Goal: Task Accomplishment & Management: Use online tool/utility

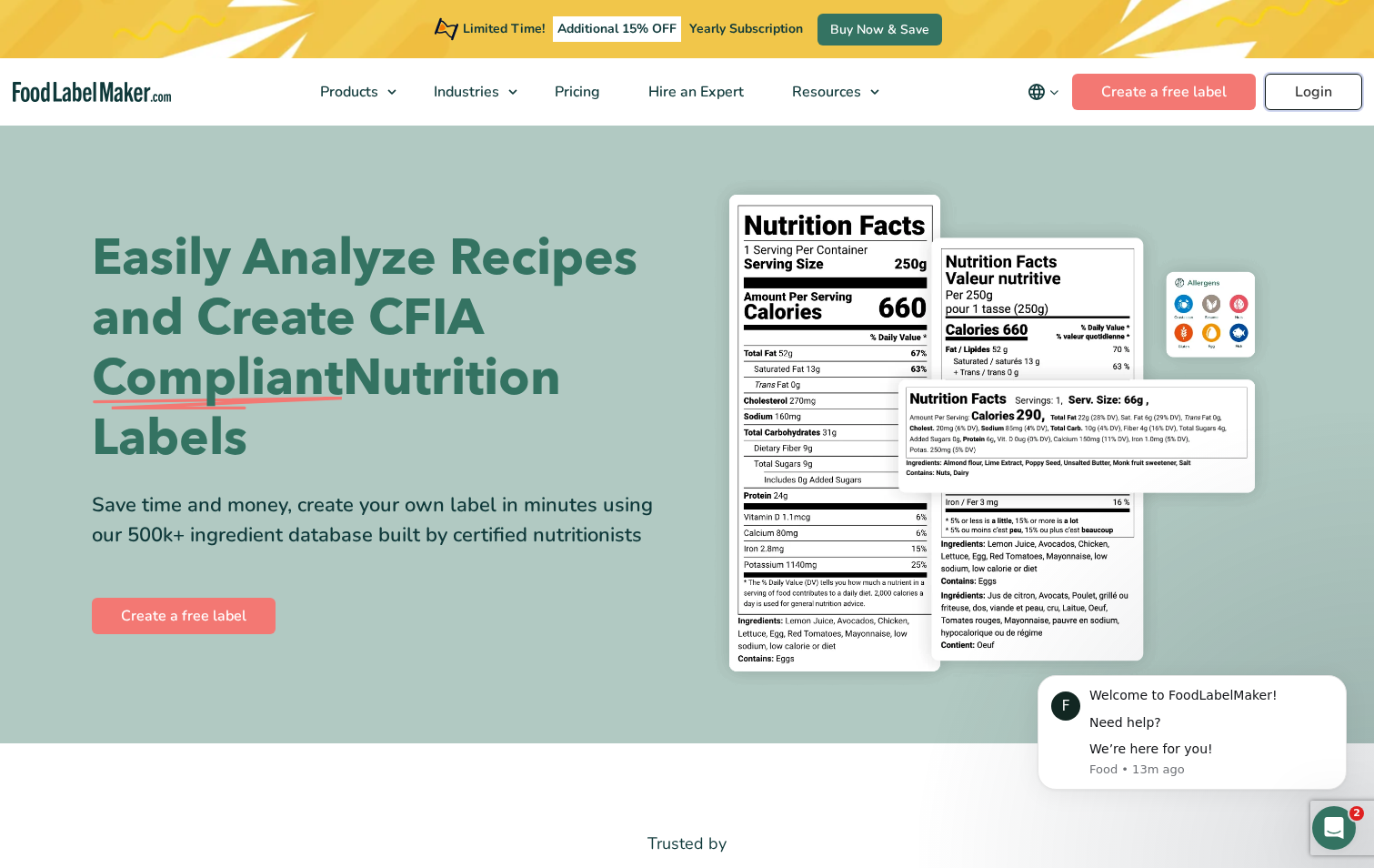
click at [1307, 99] on link "Login" at bounding box center [1313, 92] width 97 height 36
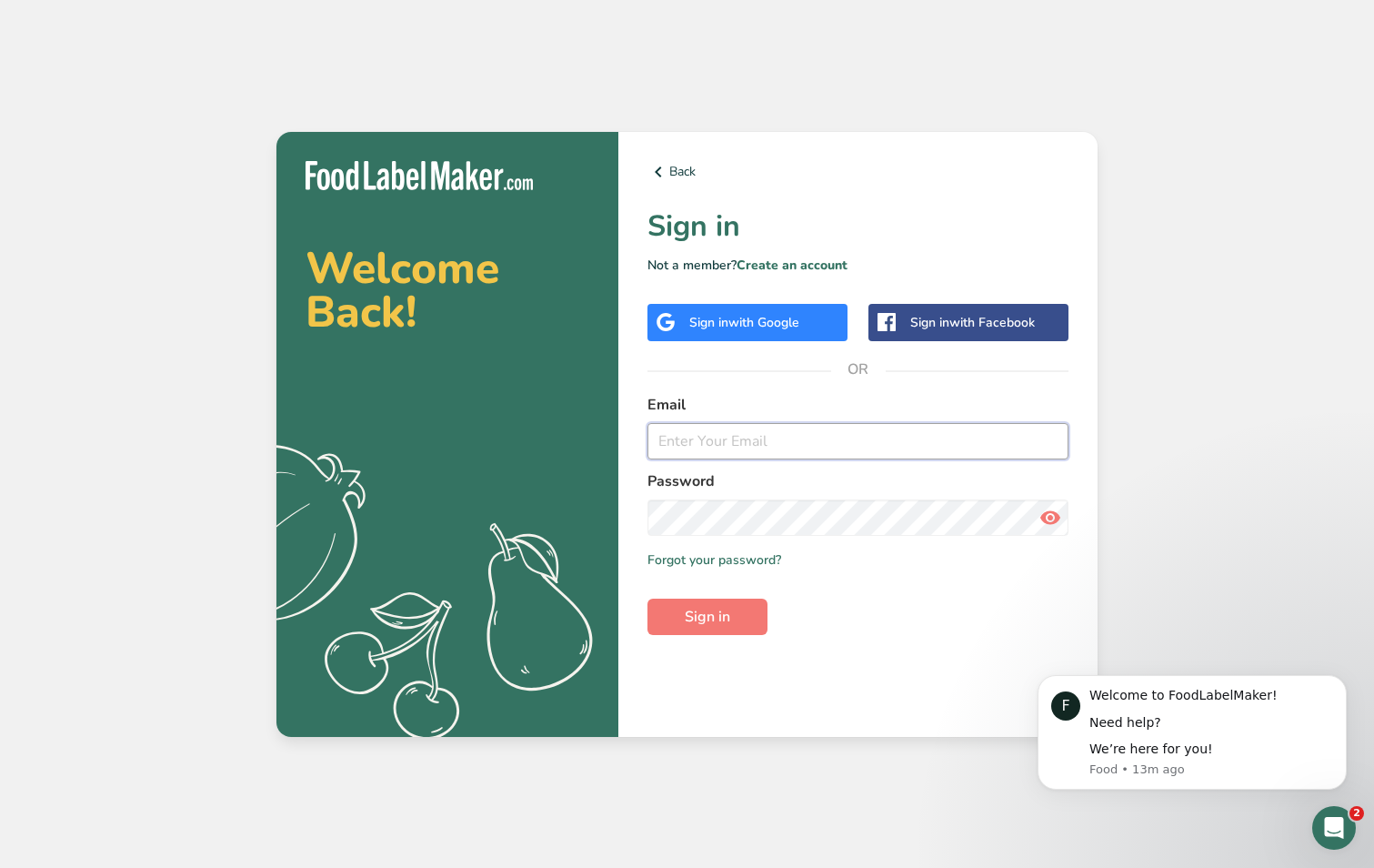
click at [693, 441] on input "email" at bounding box center [858, 441] width 421 height 36
type input "deanna.giles@centfs.com"
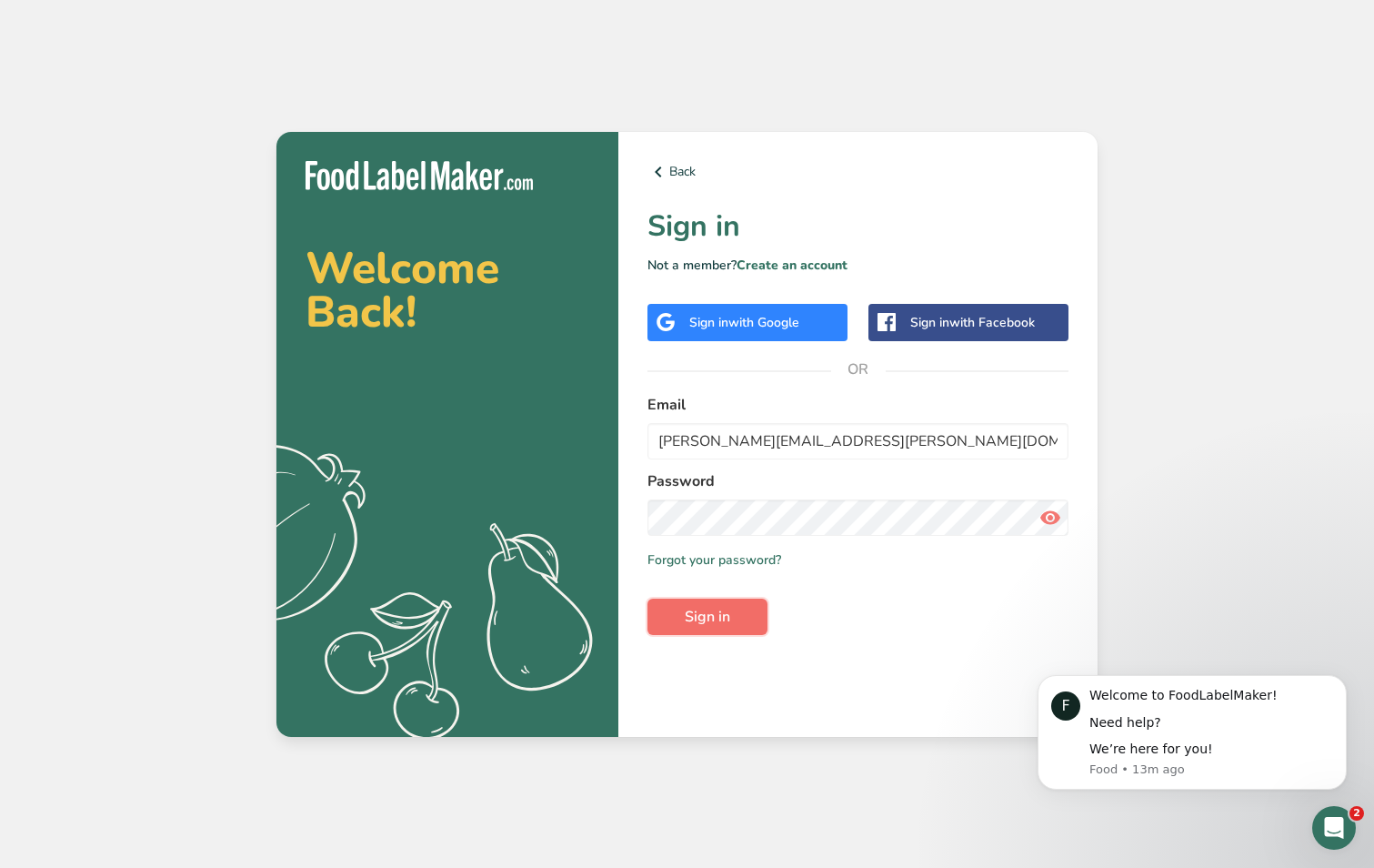
click at [716, 610] on span "Sign in" at bounding box center [707, 616] width 45 height 22
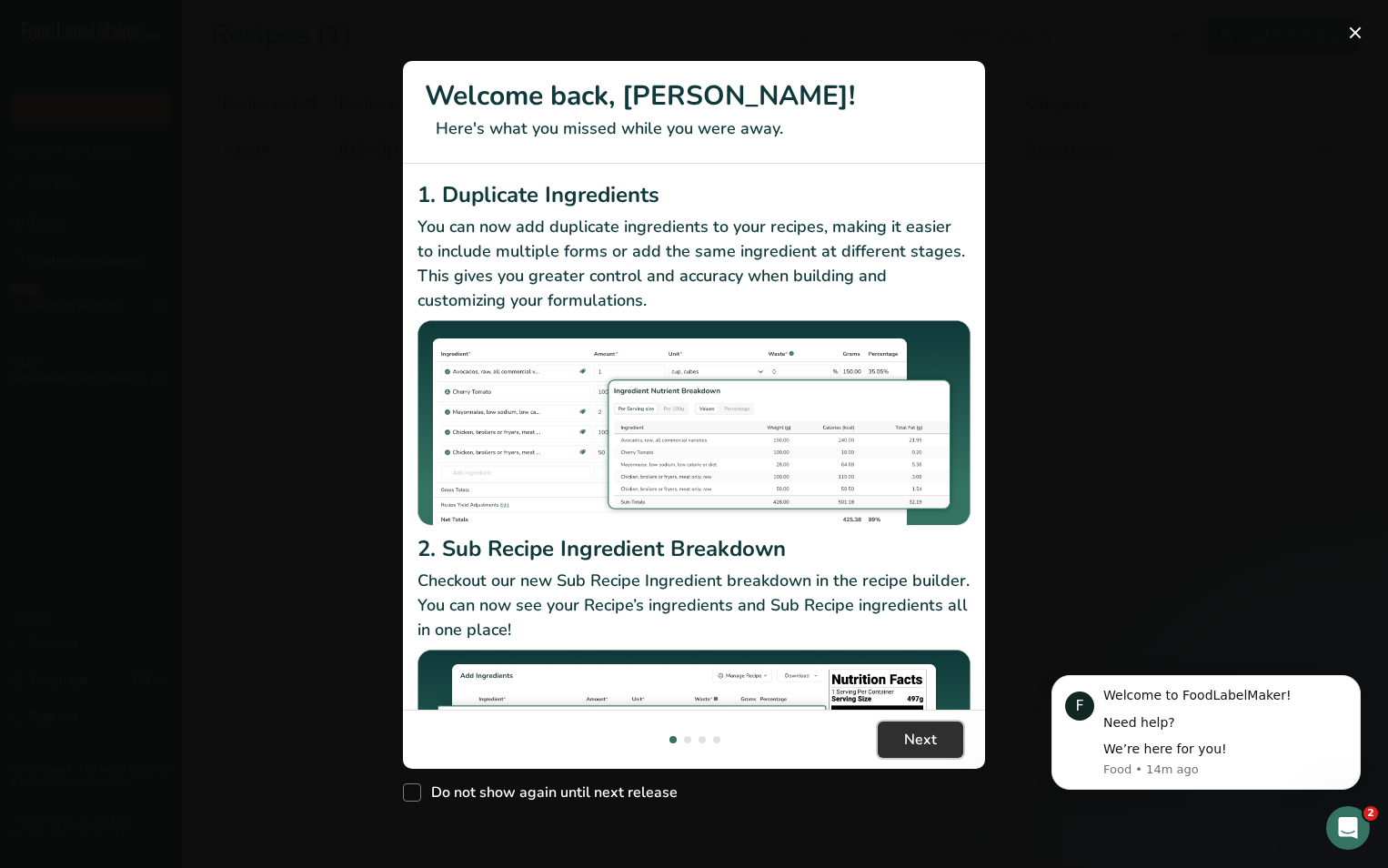
click at [908, 737] on span "Next" at bounding box center [920, 738] width 33 height 22
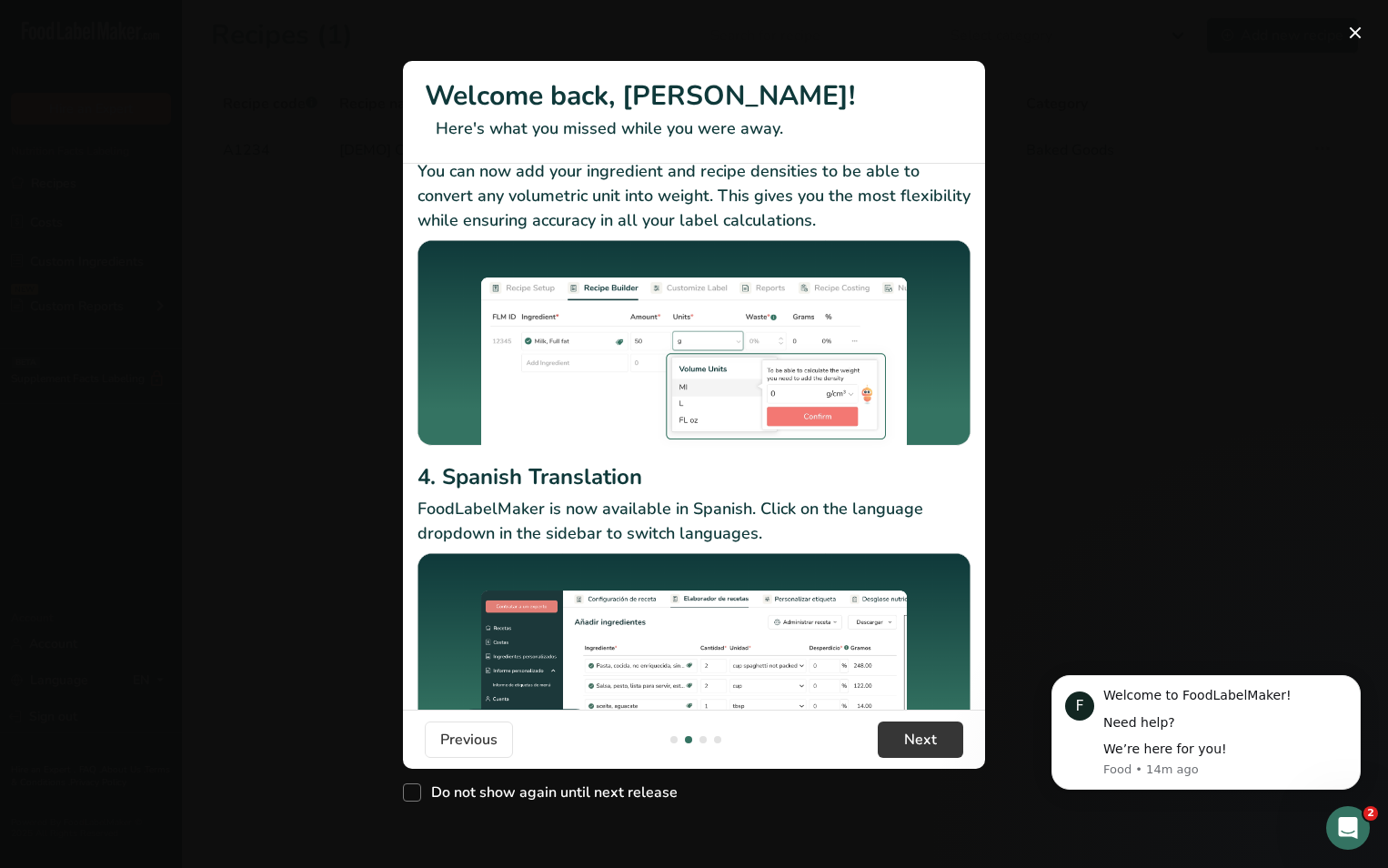
scroll to position [116, 0]
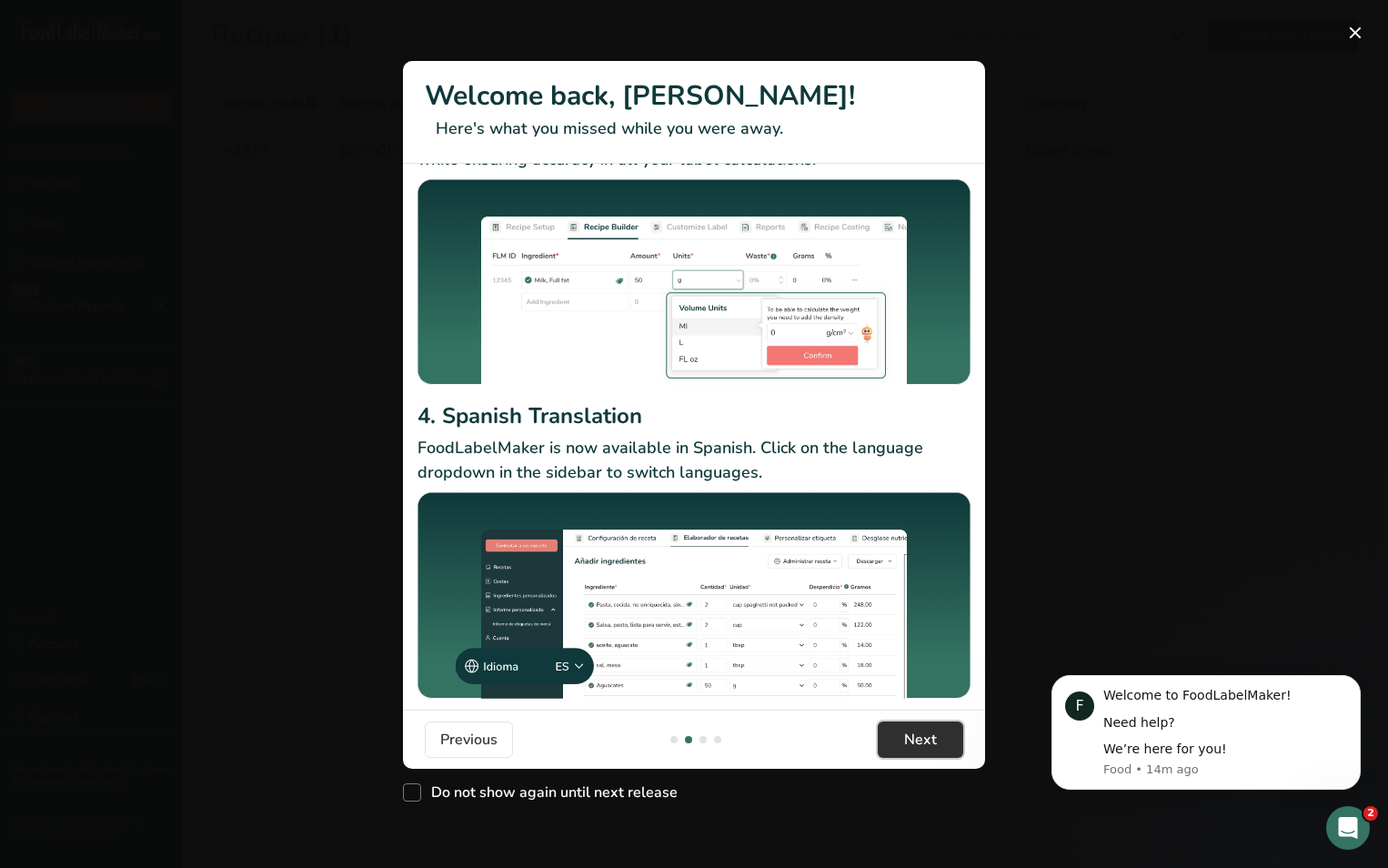
click at [937, 736] on button "Next" at bounding box center [920, 739] width 85 height 36
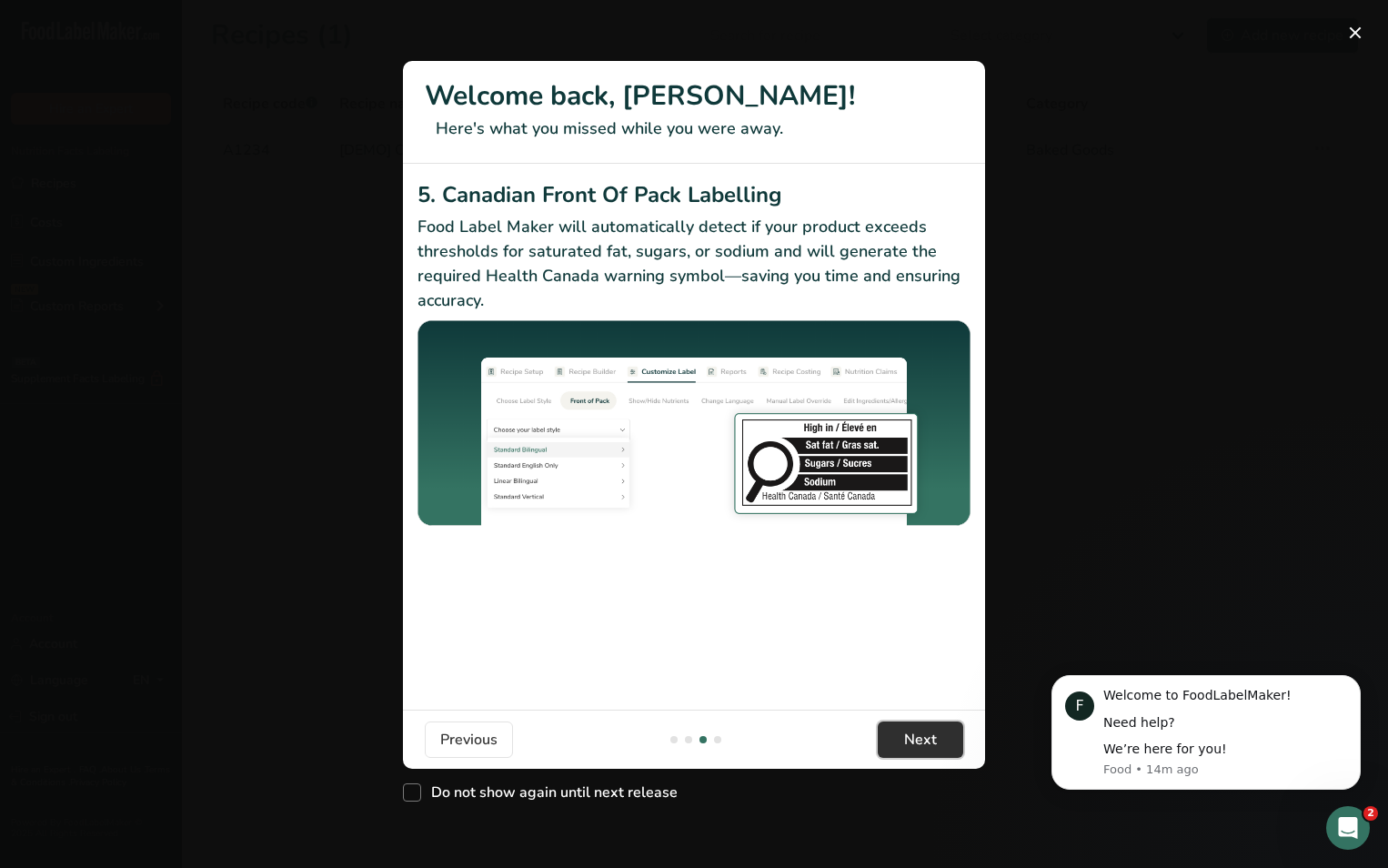
click at [915, 738] on span "Next" at bounding box center [920, 738] width 33 height 22
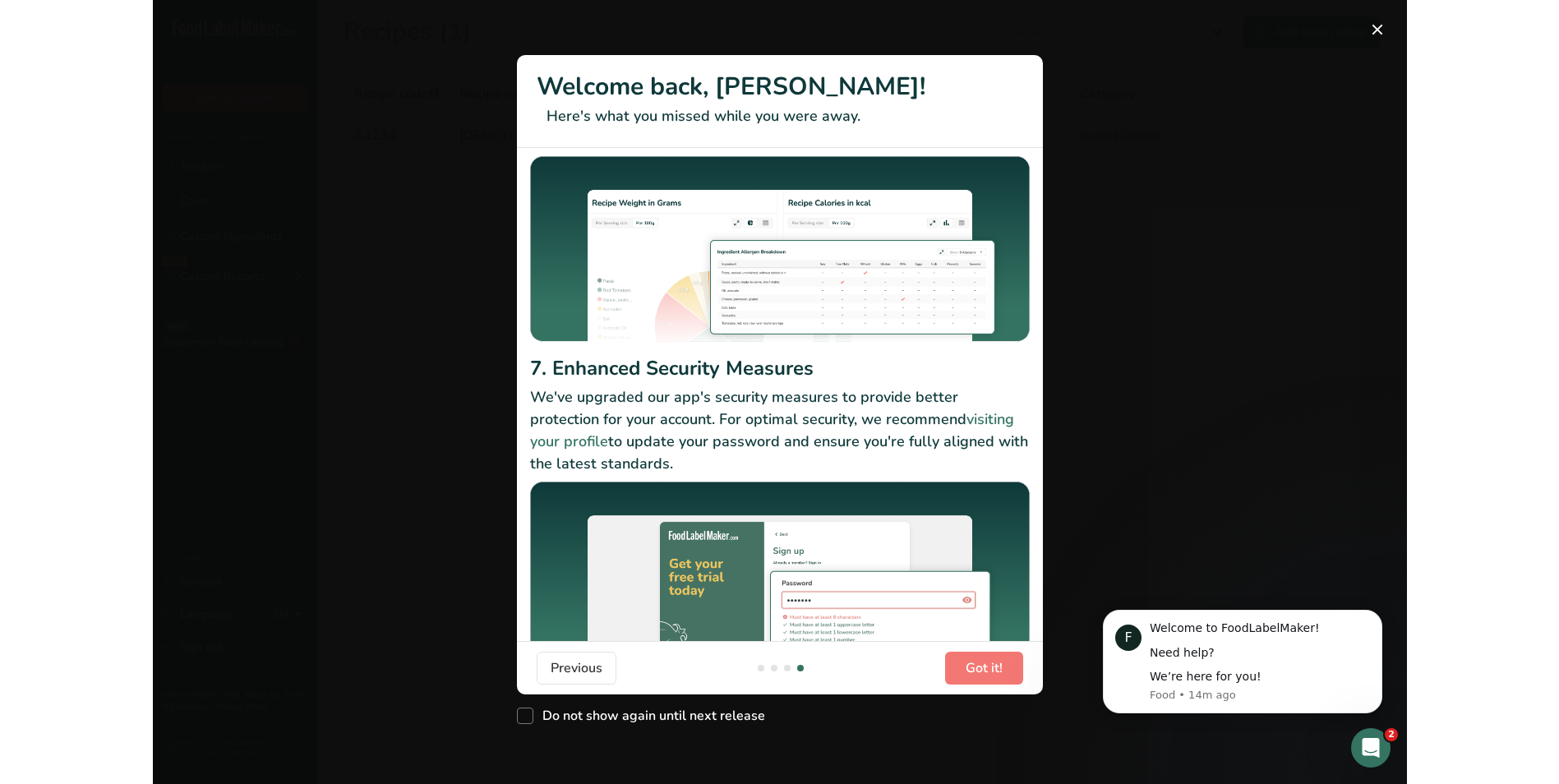
scroll to position [126, 0]
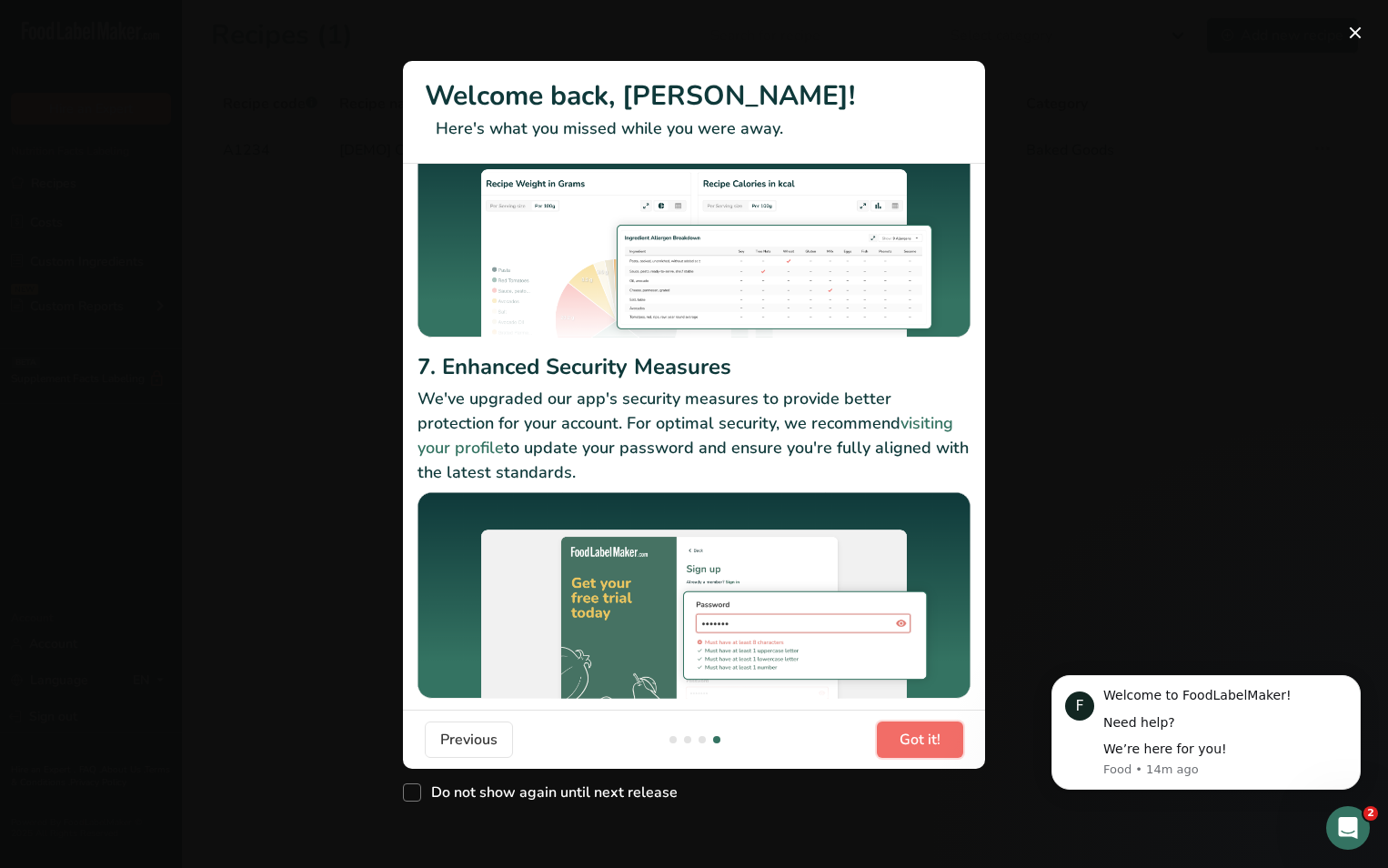
click at [934, 740] on span "Got it!" at bounding box center [919, 738] width 41 height 22
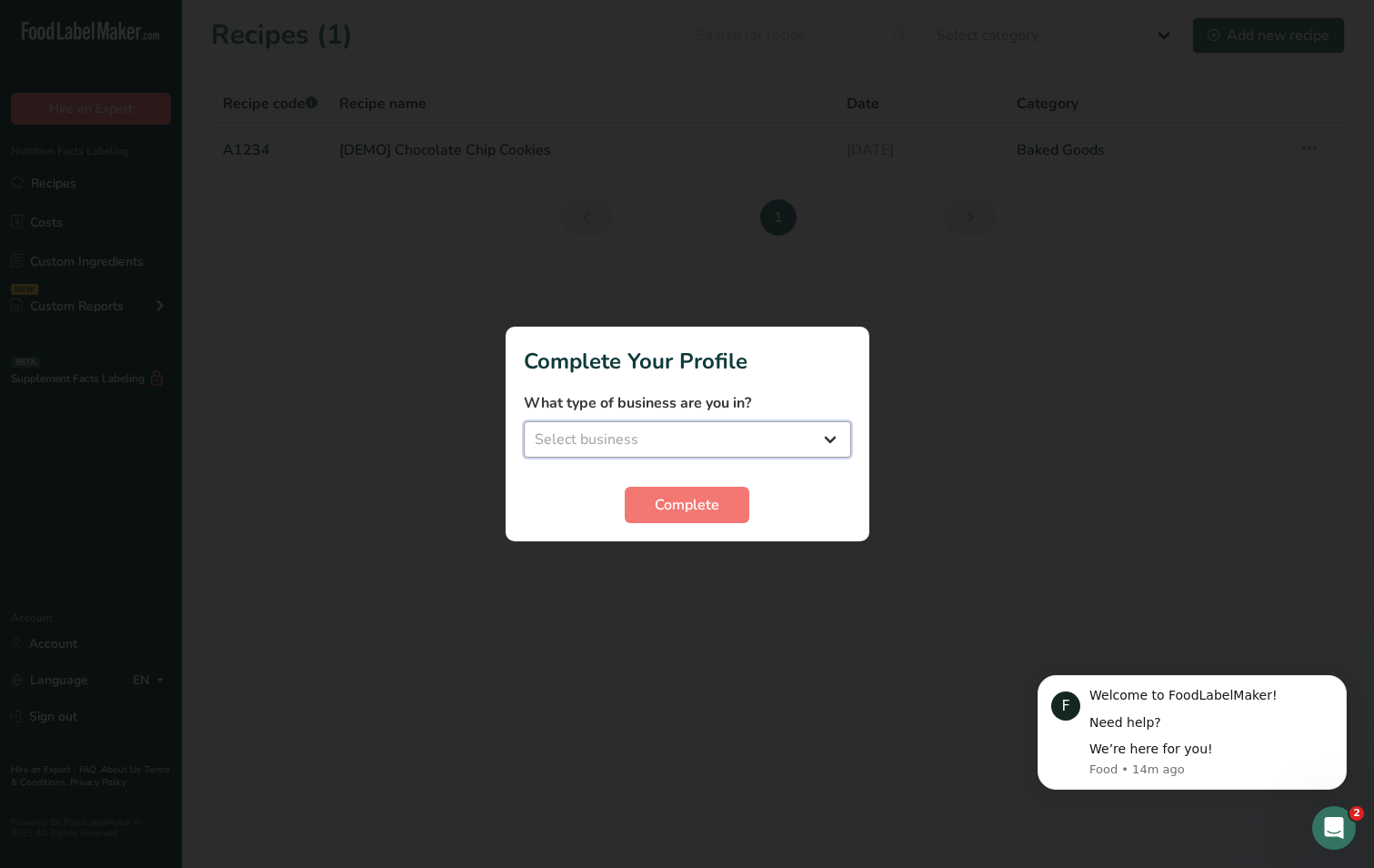
click at [588, 449] on select "Select business Packaged Food Manufacturer Restaurant & Cafe Bakery Meal Plans …" at bounding box center [687, 439] width 327 height 36
select select "1"
click at [524, 421] on select "Select business Packaged Food Manufacturer Restaurant & Cafe Bakery Meal Plans …" at bounding box center [687, 439] width 327 height 36
click at [678, 502] on span "Complete" at bounding box center [687, 504] width 64 height 22
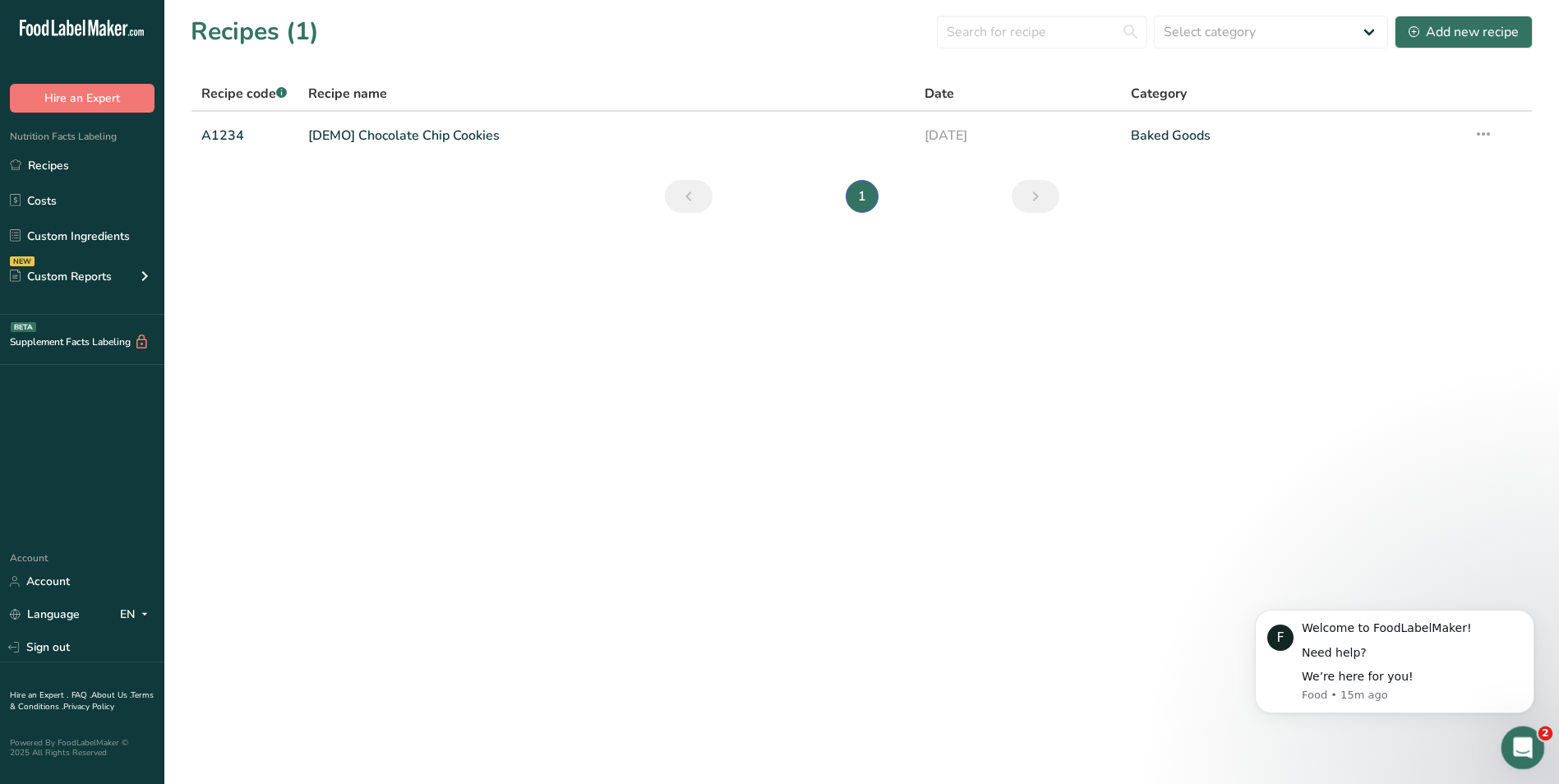
click at [1240, 736] on icon "Open Intercom Messenger" at bounding box center [1521, 746] width 27 height 27
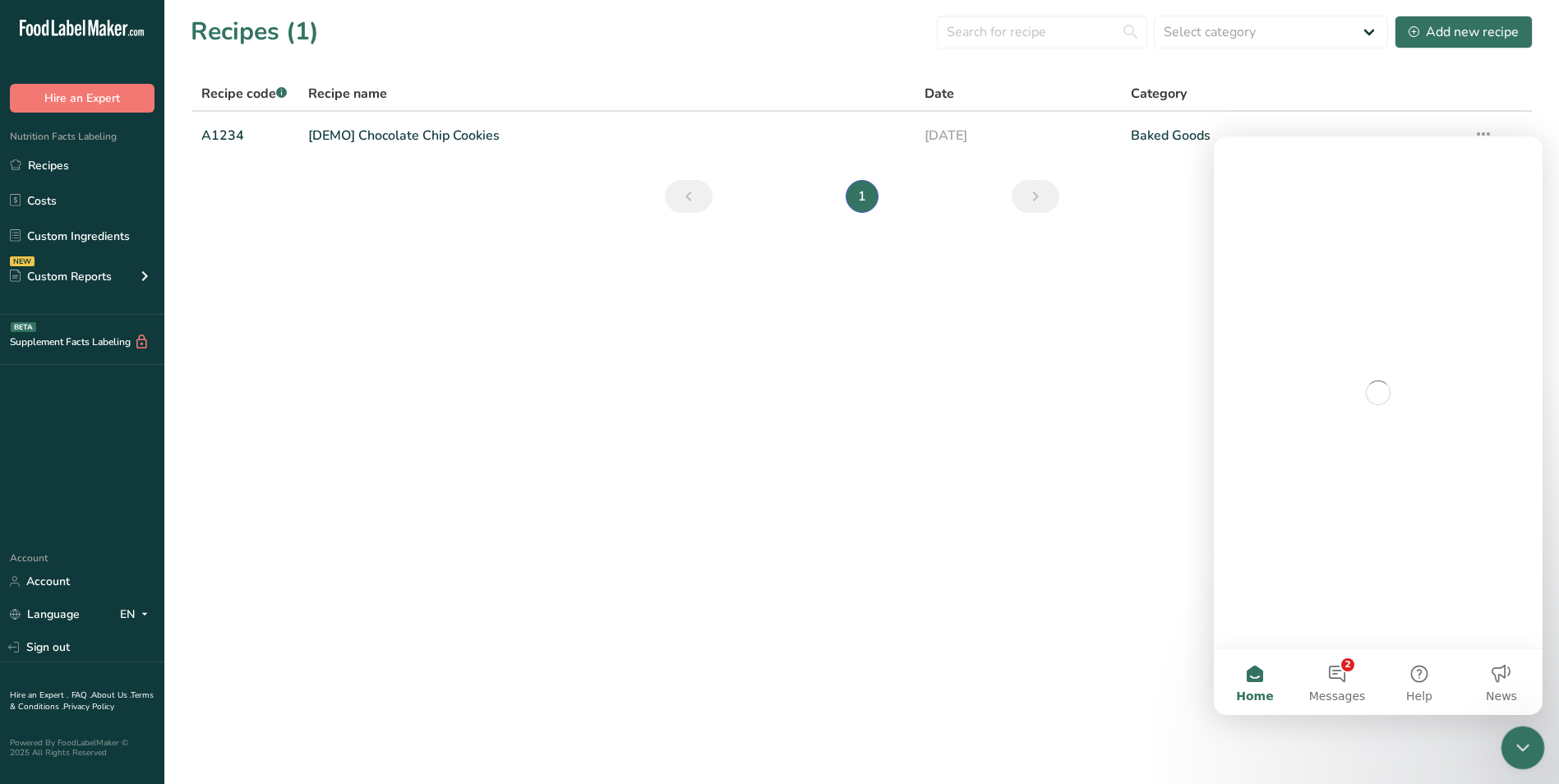
scroll to position [0, 0]
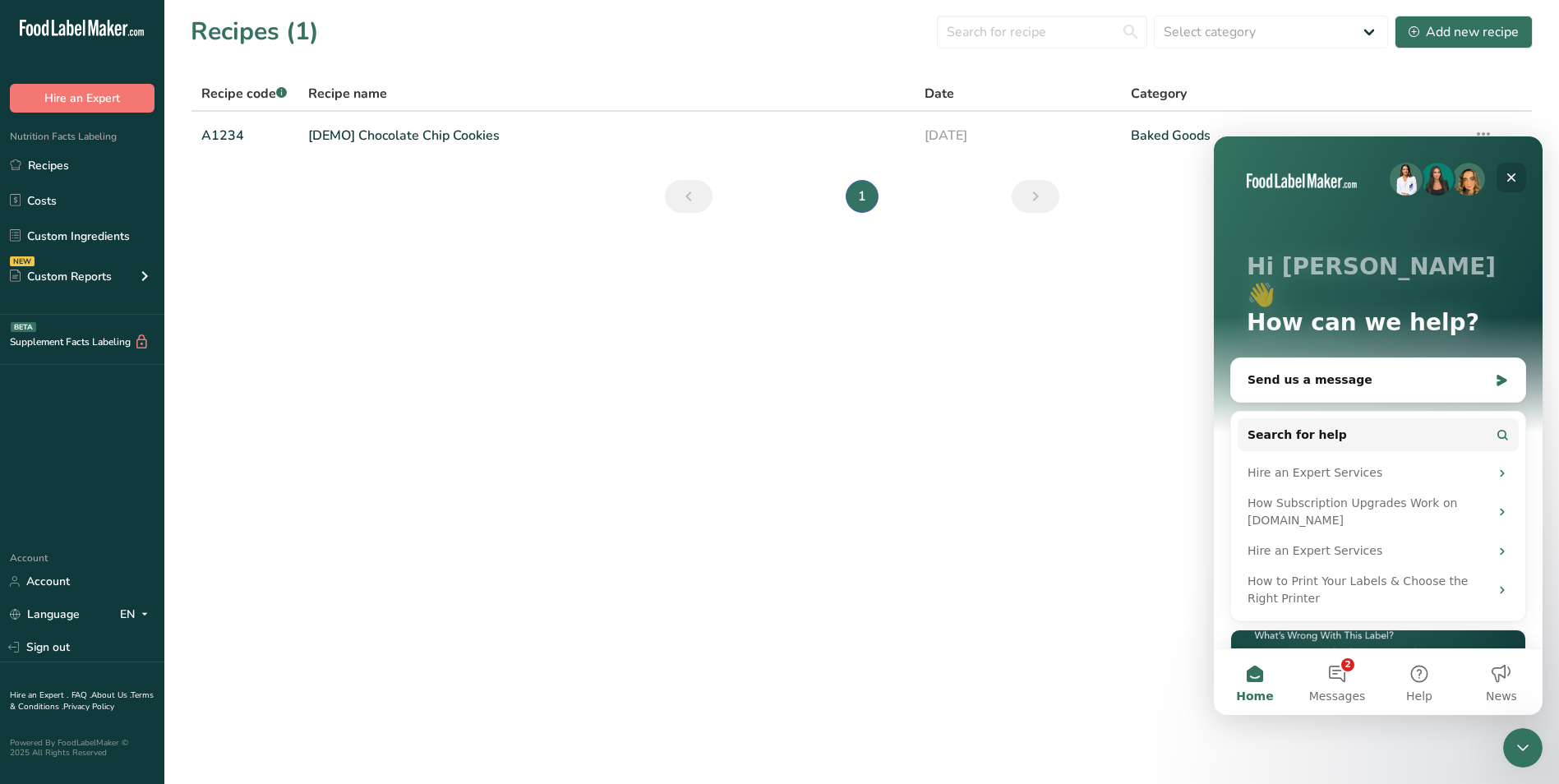
click at [1240, 173] on icon "Close" at bounding box center [1510, 177] width 13 height 13
